Goal: Task Accomplishment & Management: Manage account settings

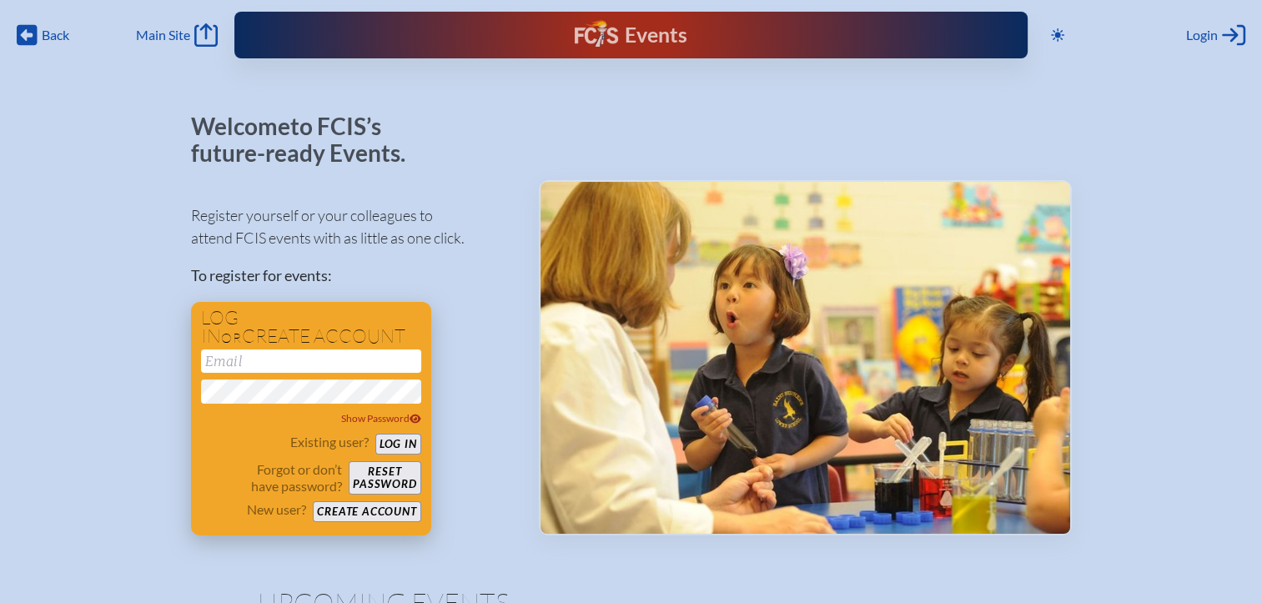
type input "[EMAIL_ADDRESS][DOMAIN_NAME]"
click at [389, 450] on button "Log in" at bounding box center [398, 444] width 46 height 21
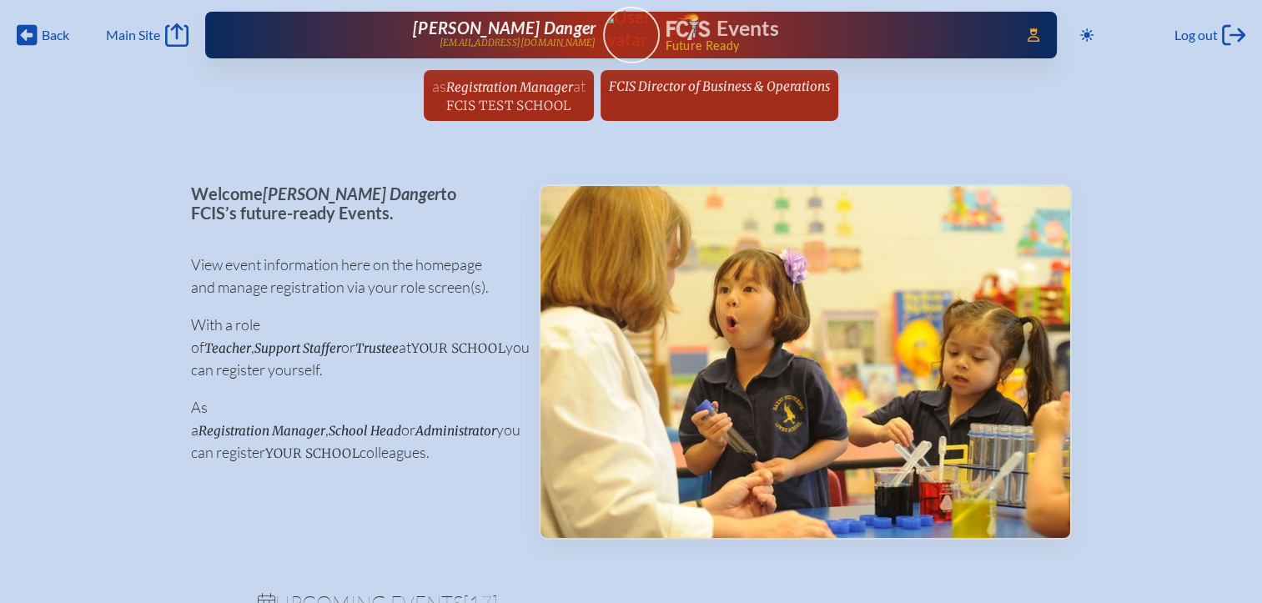
click at [692, 88] on span "FCIS Director of Business & Operations" at bounding box center [719, 86] width 221 height 16
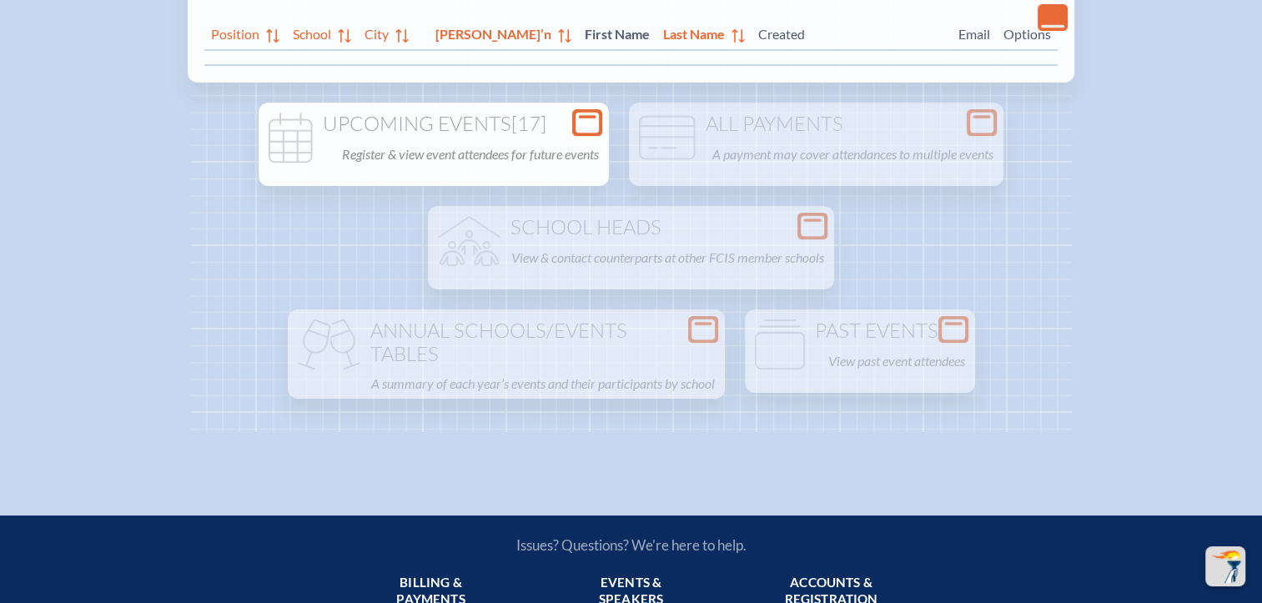
scroll to position [334, 0]
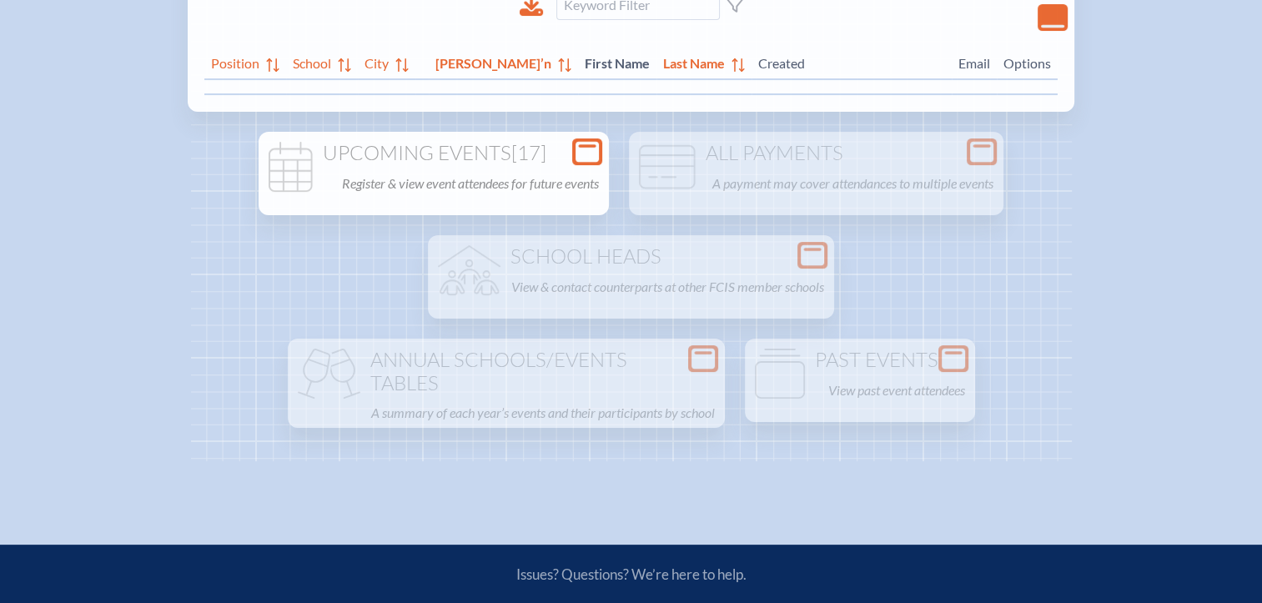
click at [581, 158] on icon at bounding box center [587, 152] width 23 height 21
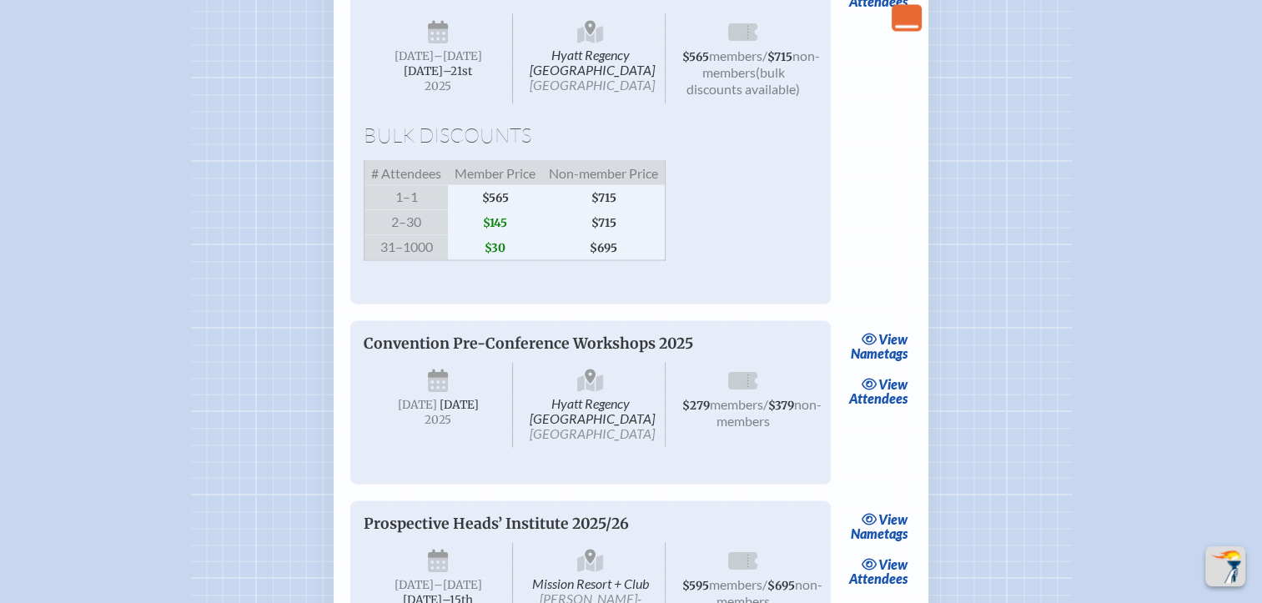
scroll to position [3003, 0]
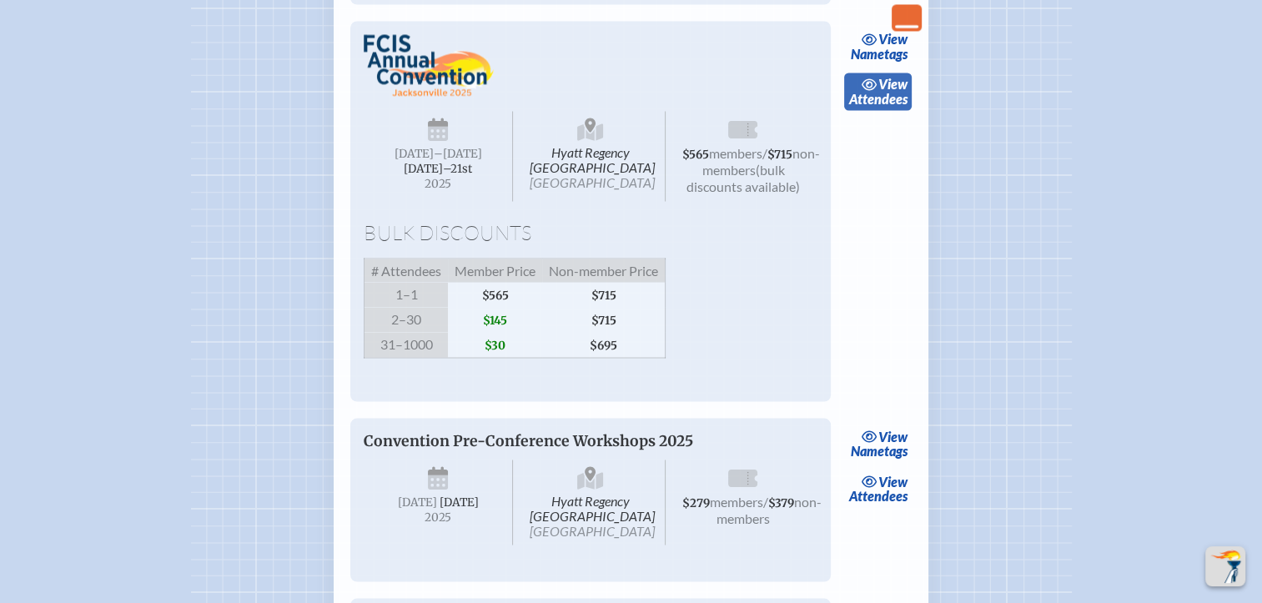
click at [888, 111] on link "view Attendees" at bounding box center [878, 92] width 68 height 38
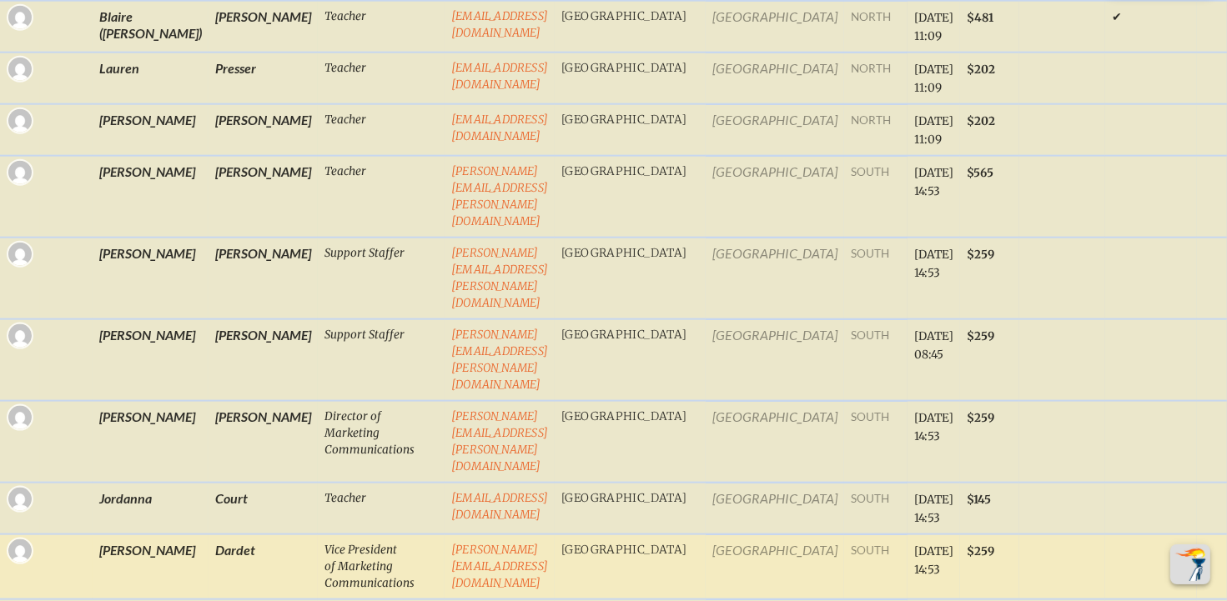
scroll to position [1898, 0]
